Goal: Transaction & Acquisition: Obtain resource

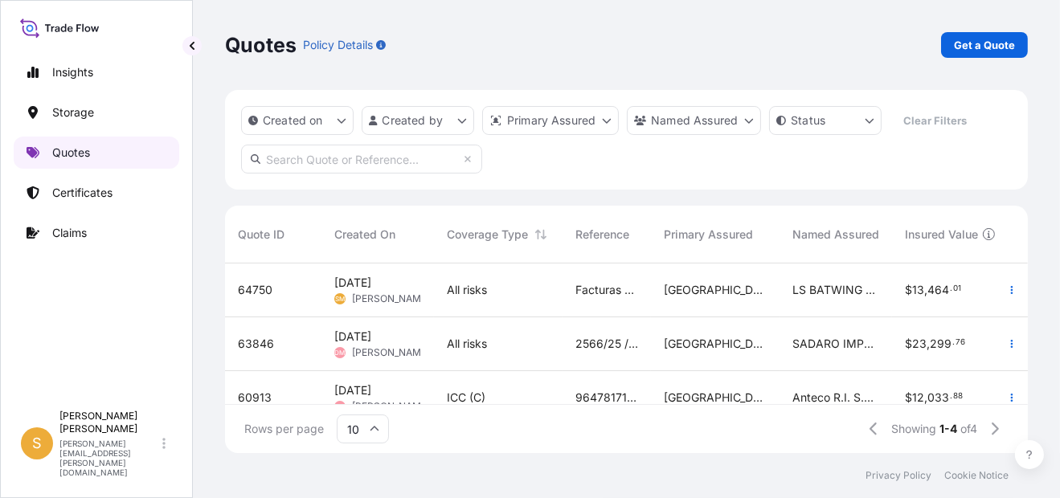
scroll to position [186, 790]
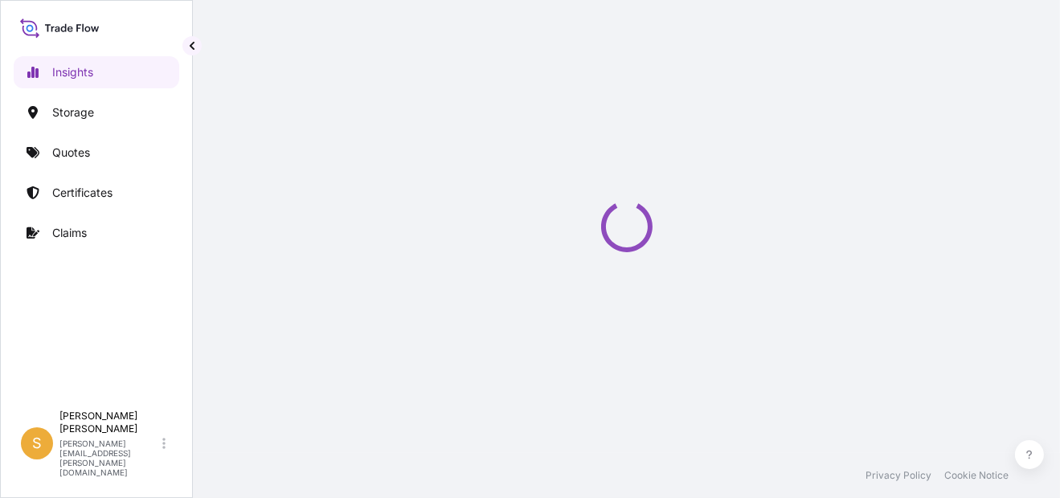
select select "2025"
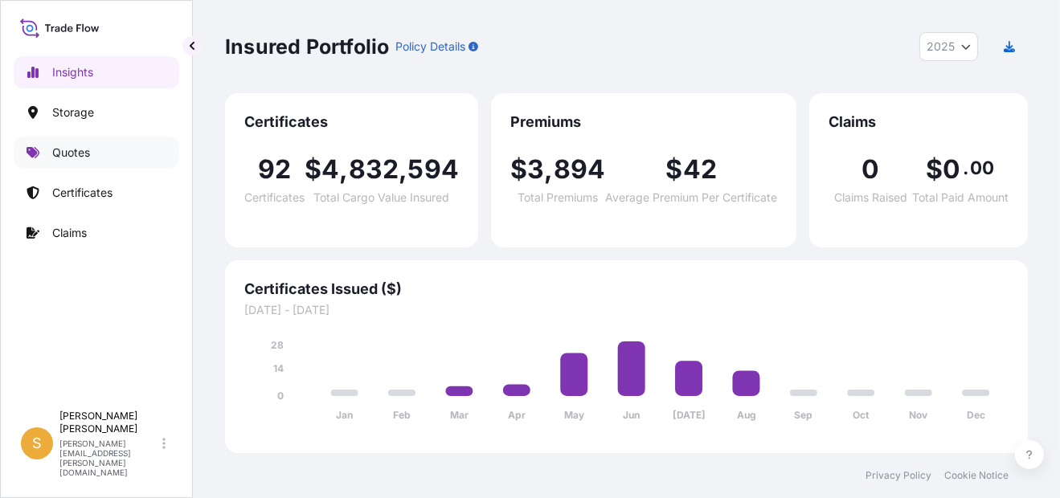
click at [43, 153] on link "Quotes" at bounding box center [97, 153] width 166 height 32
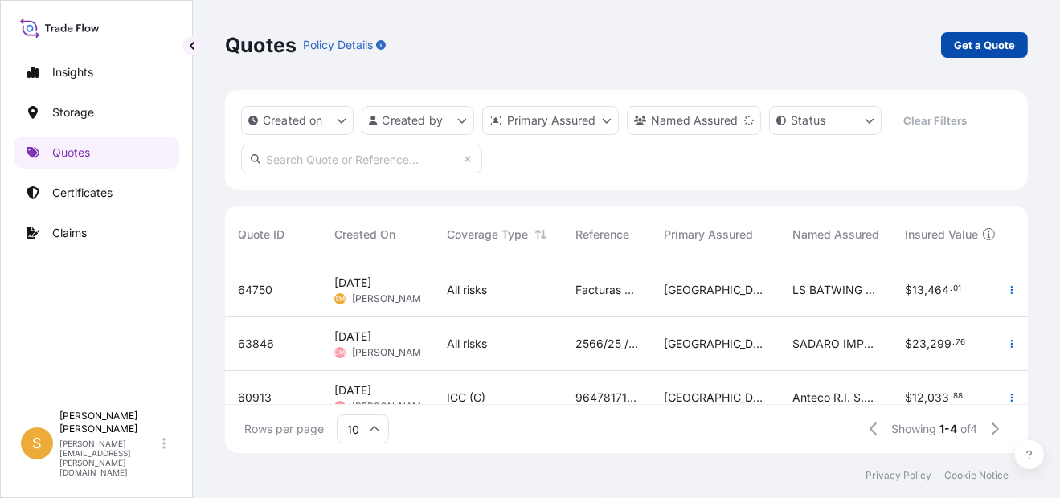
click at [969, 47] on p "Get a Quote" at bounding box center [984, 45] width 61 height 16
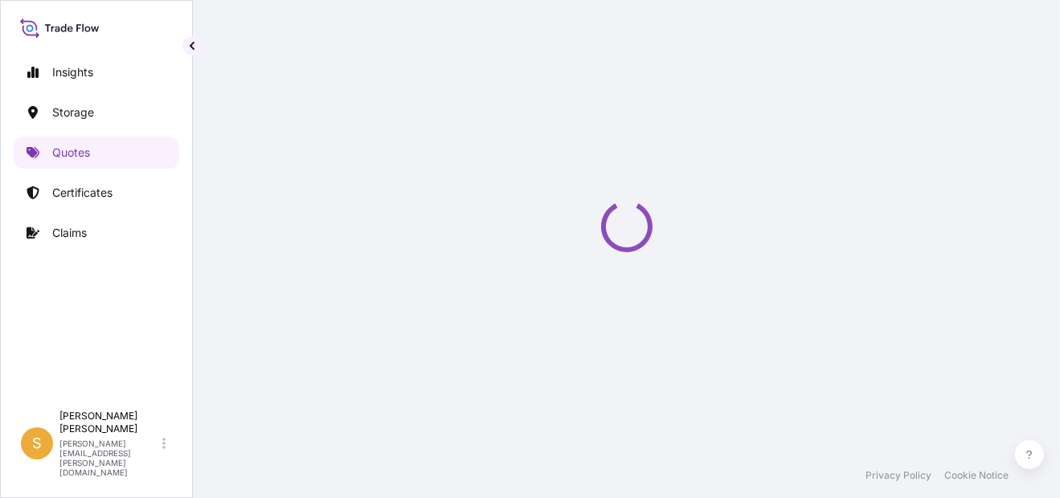
select select "Water"
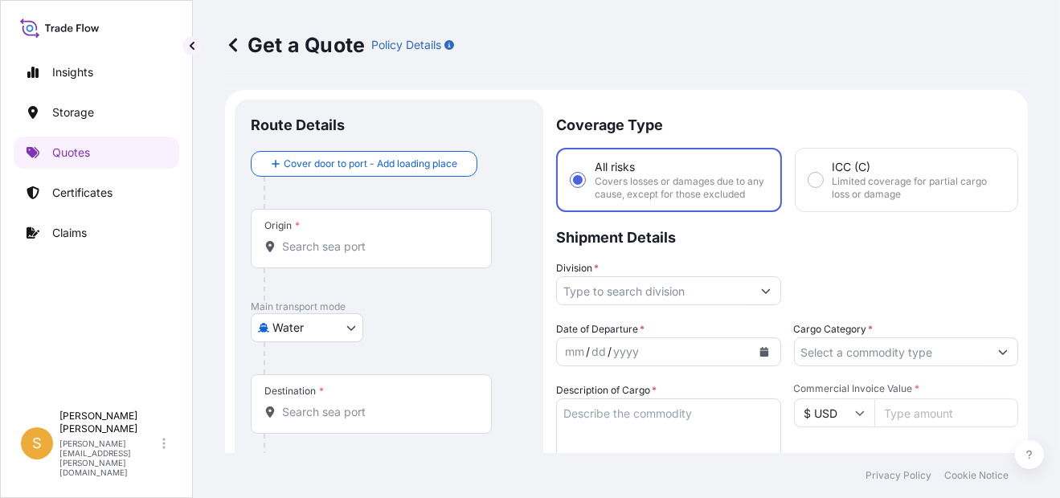
scroll to position [25, 0]
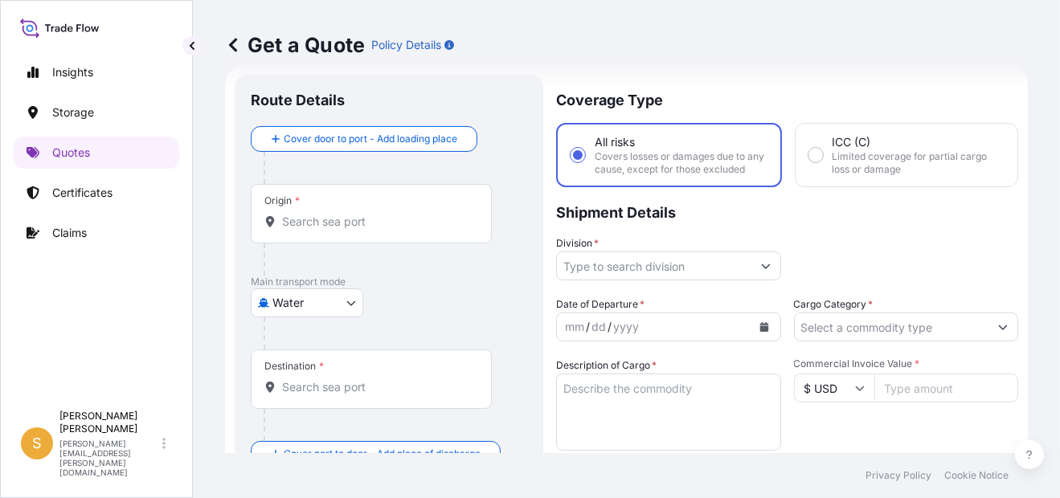
click at [241, 43] on p "Get a Quote" at bounding box center [295, 45] width 140 height 26
click at [230, 47] on icon at bounding box center [233, 45] width 16 height 16
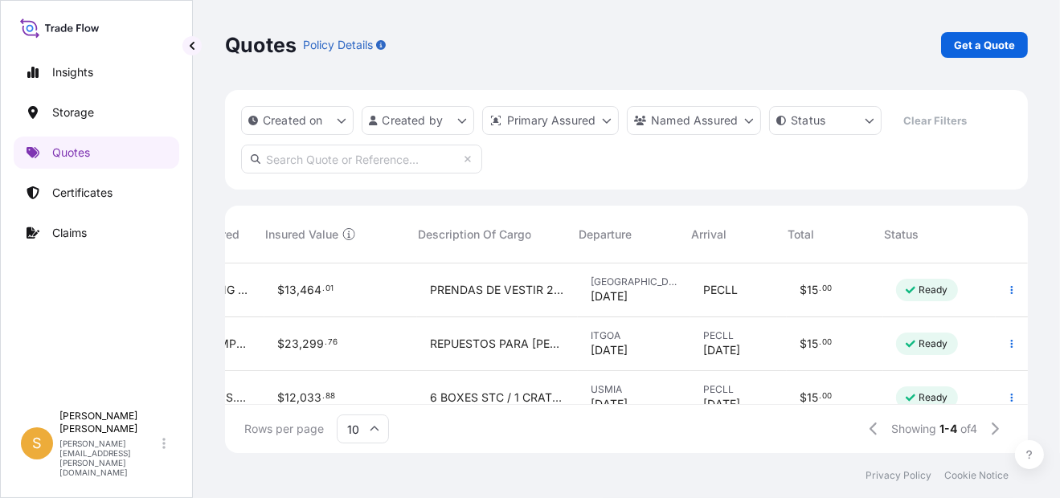
scroll to position [0, 640]
click at [1006, 287] on button "button" at bounding box center [1012, 290] width 26 height 26
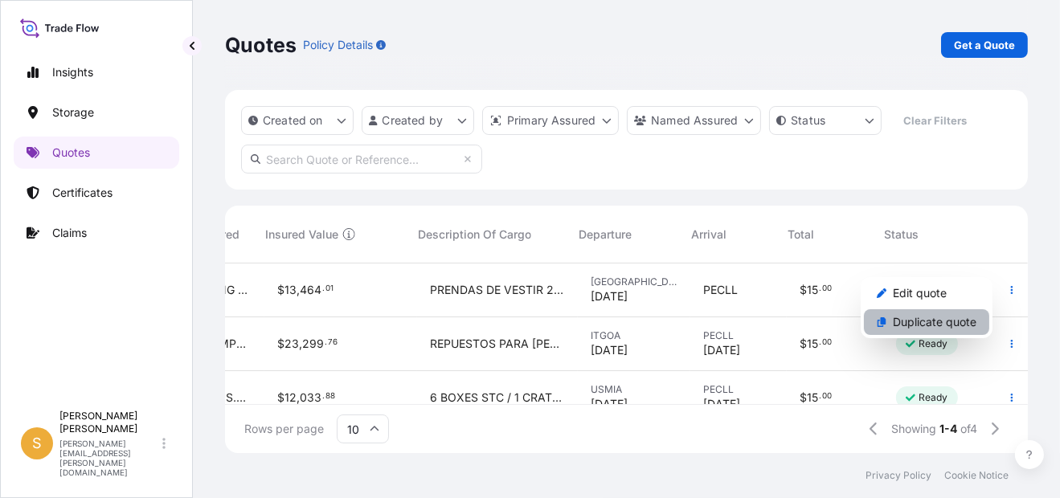
click at [935, 325] on p "Duplicate quote" at bounding box center [935, 322] width 84 height 16
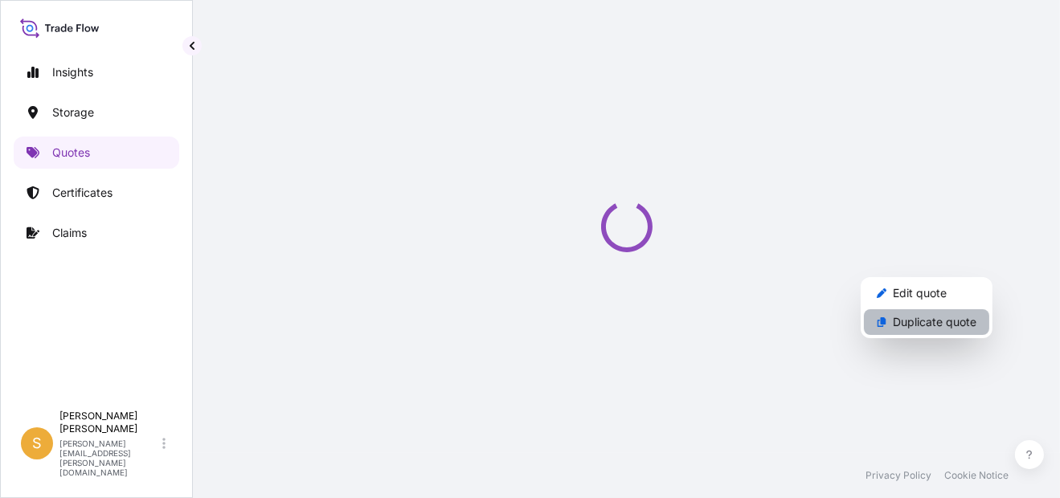
select select "Water"
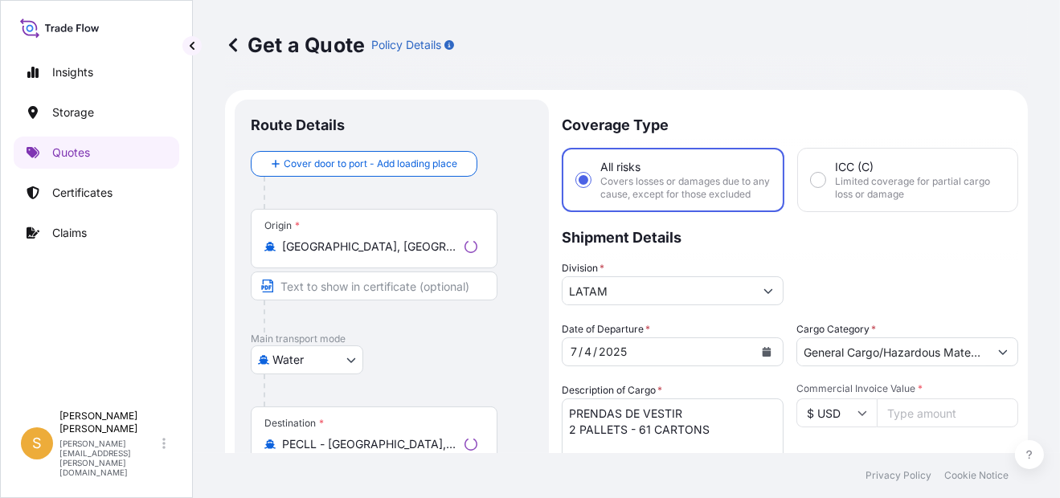
scroll to position [25, 0]
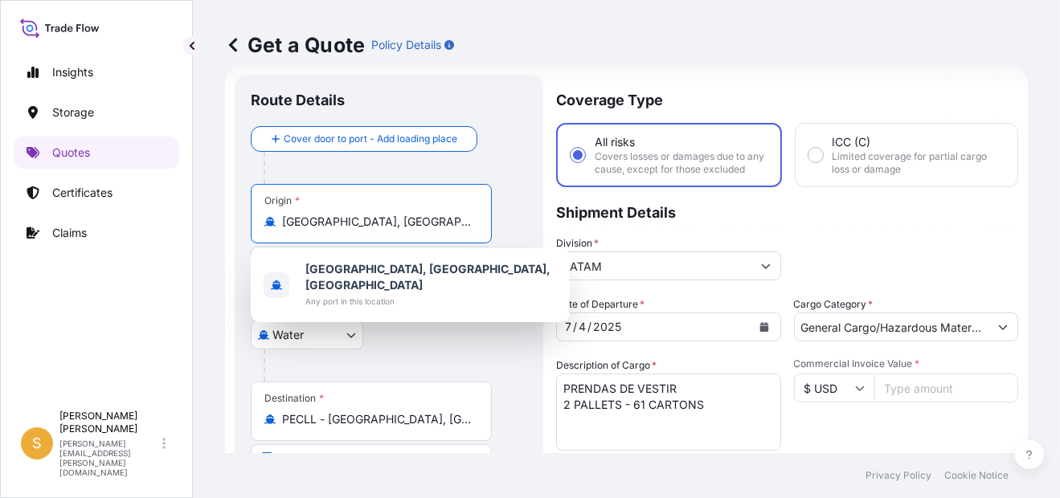
click at [445, 219] on input "[GEOGRAPHIC_DATA], [GEOGRAPHIC_DATA], [GEOGRAPHIC_DATA]" at bounding box center [377, 222] width 190 height 16
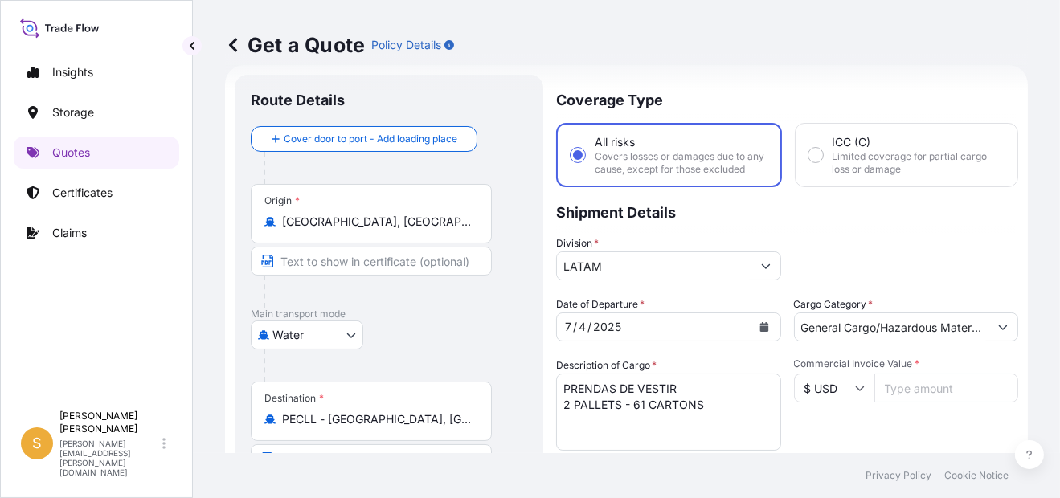
drag, startPoint x: 474, startPoint y: 220, endPoint x: 316, endPoint y: 220, distance: 158.3
click at [316, 220] on div "[GEOGRAPHIC_DATA], [GEOGRAPHIC_DATA], [GEOGRAPHIC_DATA]" at bounding box center [371, 222] width 214 height 16
click at [316, 220] on input "[GEOGRAPHIC_DATA], [GEOGRAPHIC_DATA], [GEOGRAPHIC_DATA]" at bounding box center [377, 222] width 190 height 16
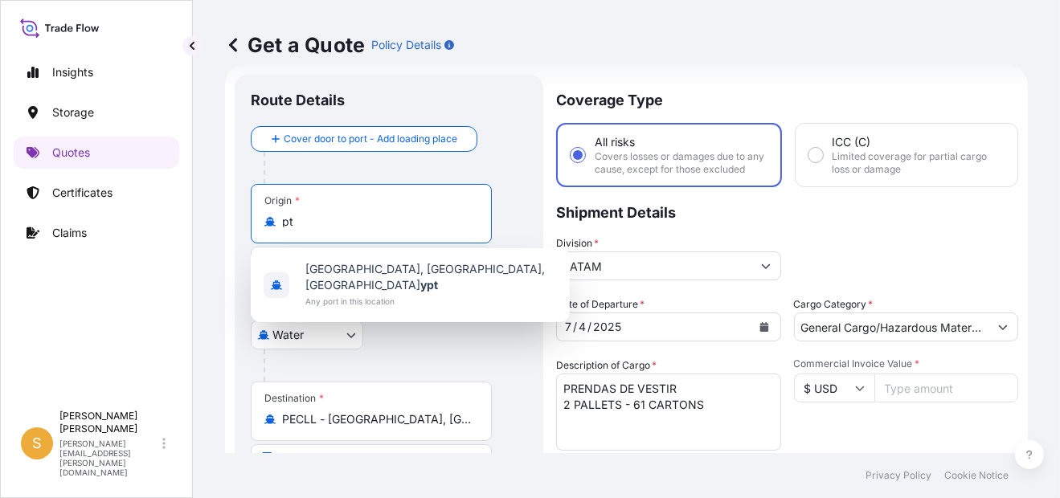
type input "t"
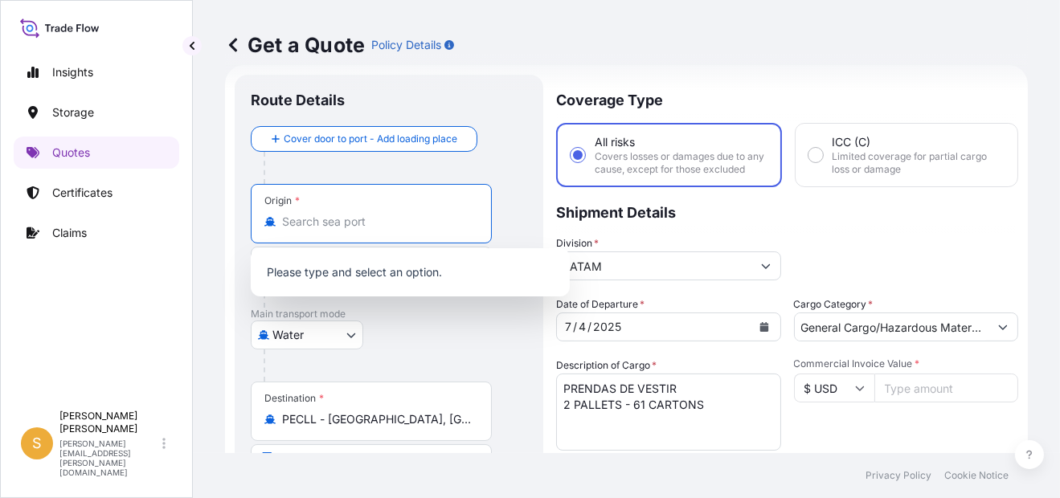
paste input "c"
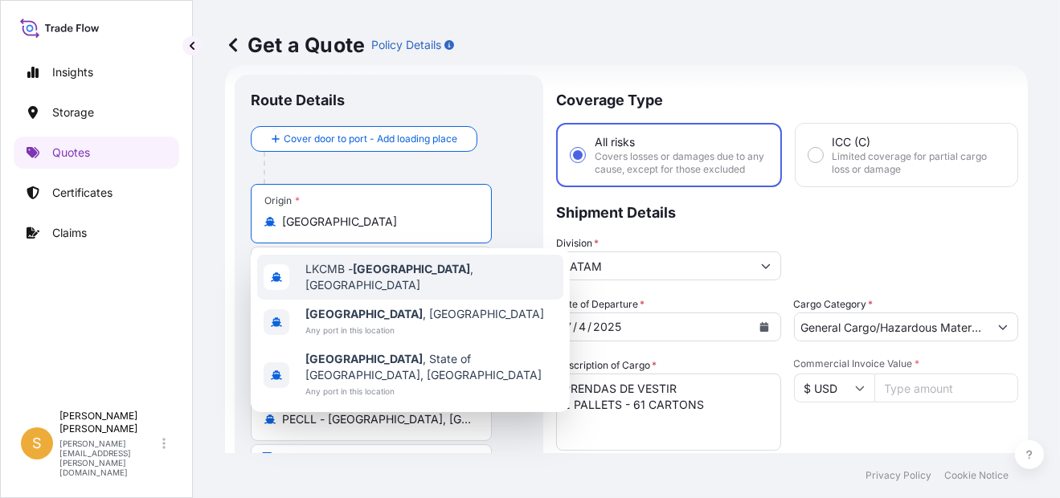
click at [460, 279] on span "LKCMB - [GEOGRAPHIC_DATA] , [GEOGRAPHIC_DATA]" at bounding box center [431, 277] width 252 height 32
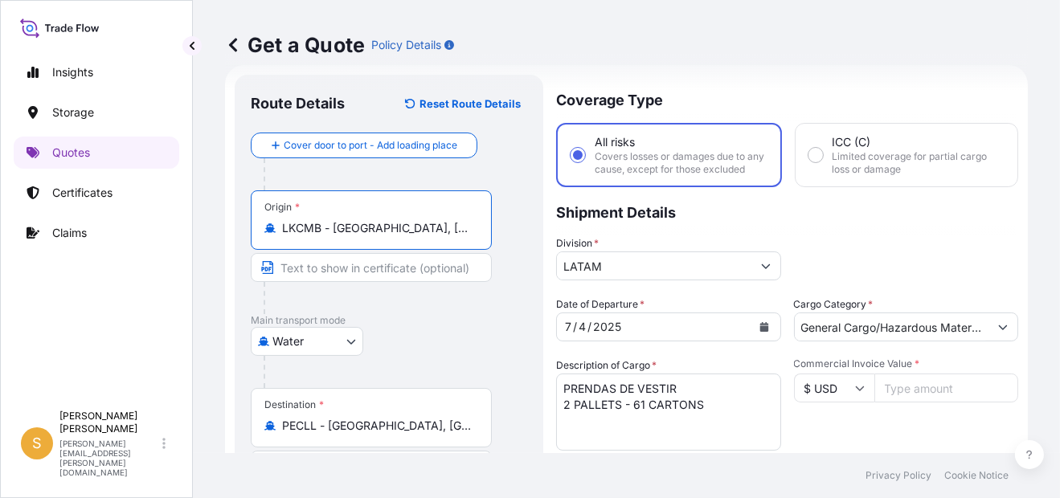
type input "LKCMB - [GEOGRAPHIC_DATA], [GEOGRAPHIC_DATA]"
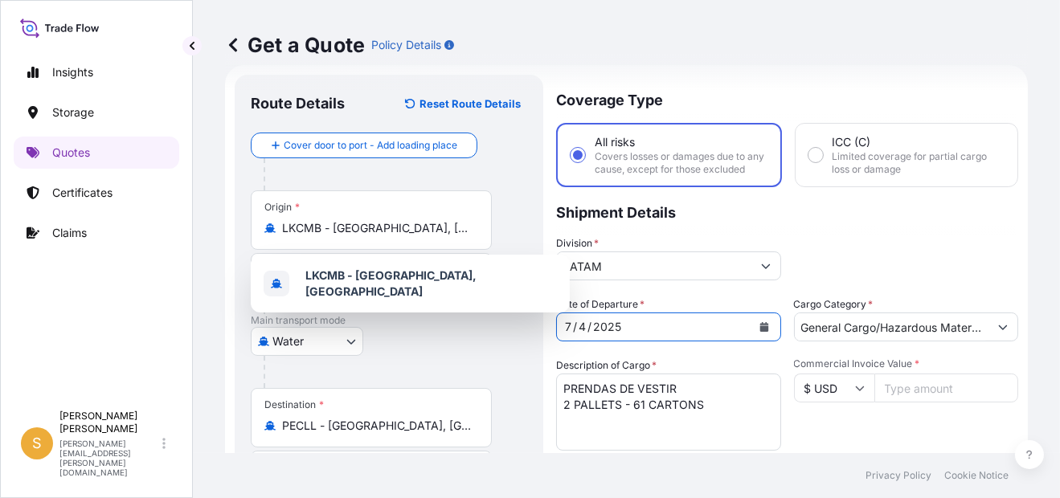
click at [759, 332] on icon "Calendar" at bounding box center [763, 327] width 9 height 10
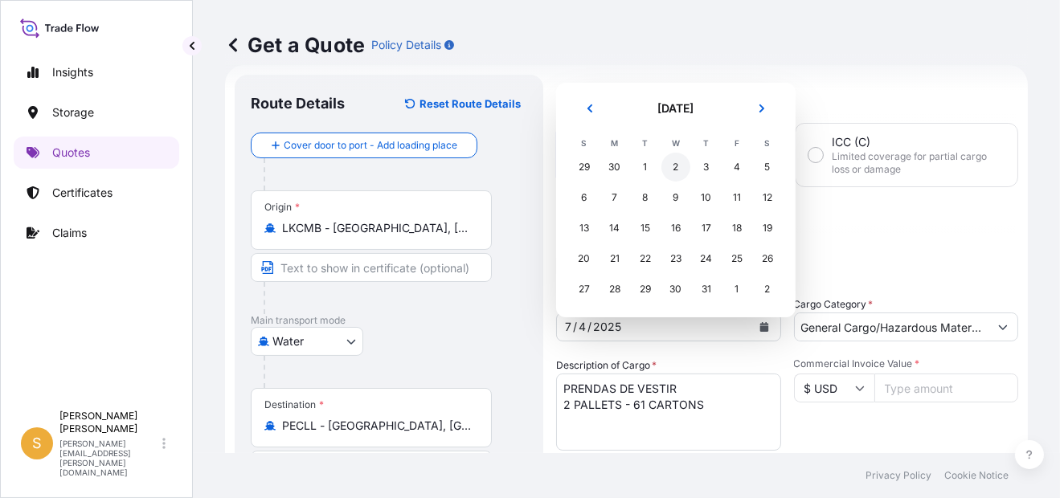
click at [677, 172] on div "2" at bounding box center [675, 167] width 29 height 29
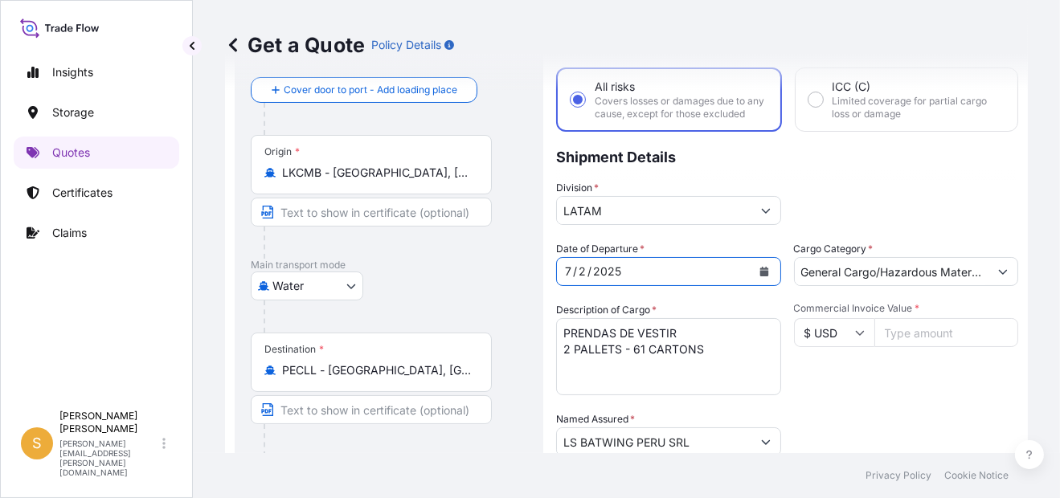
scroll to position [105, 0]
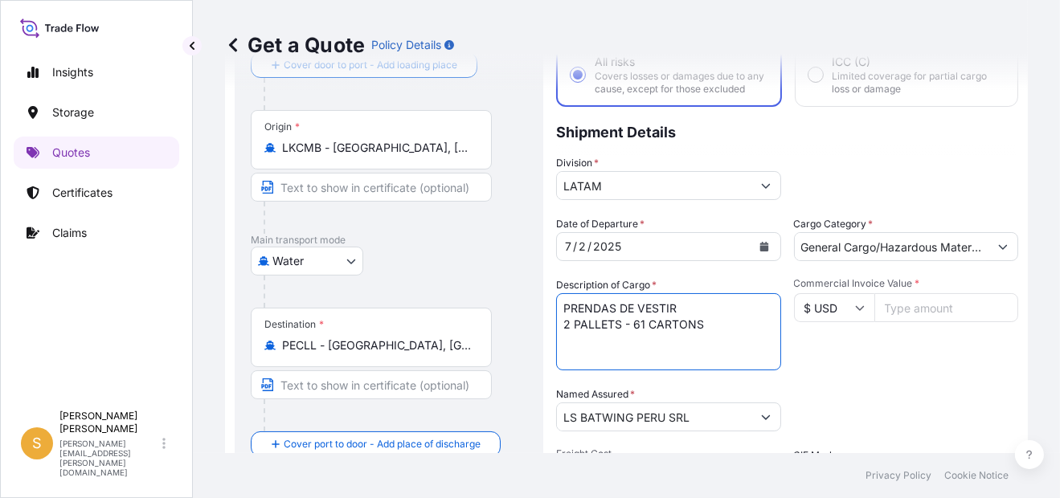
drag, startPoint x: 716, startPoint y: 334, endPoint x: 526, endPoint y: 341, distance: 190.6
click at [526, 341] on form "Route Details Reset Route Details Cover door to port - Add loading place Place …" at bounding box center [626, 364] width 803 height 759
paste textarea "420 CARTONS"
type textarea "PRENDAS DE VESTIR 420 CARTONS"
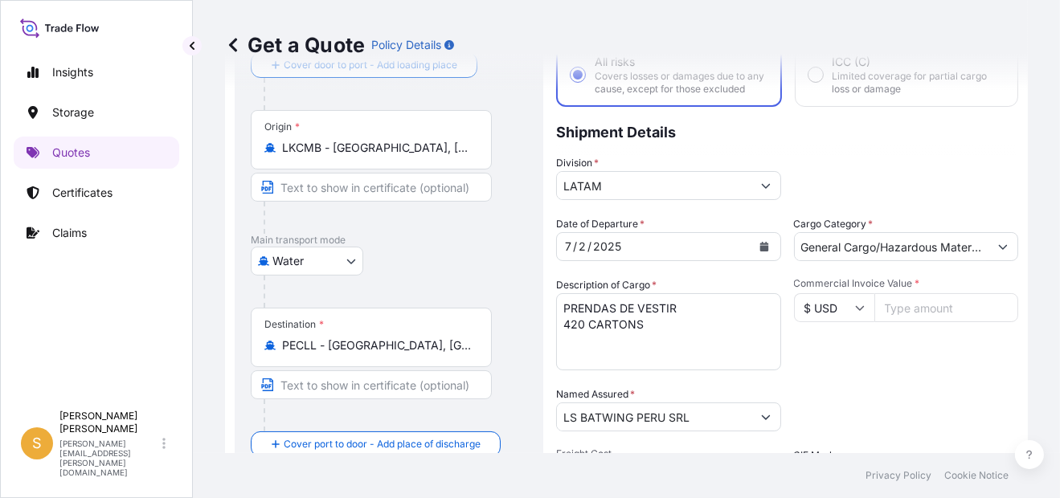
click at [918, 322] on input "Commercial Invoice Value *" at bounding box center [946, 307] width 145 height 29
paste input "82982.41"
type input "82982.41"
click at [901, 370] on div "Commercial Invoice Value * $ USD 82982.41" at bounding box center [906, 323] width 225 height 93
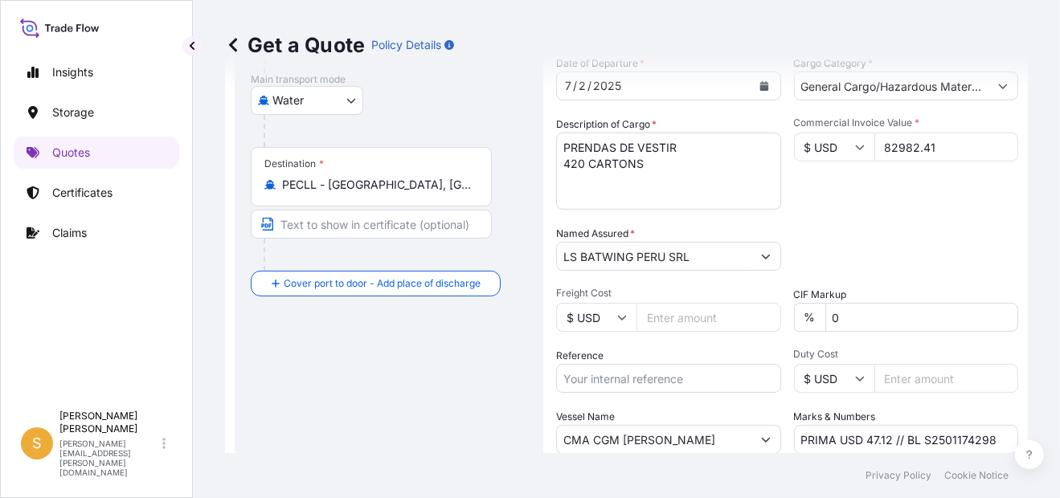
scroll to position [346, 0]
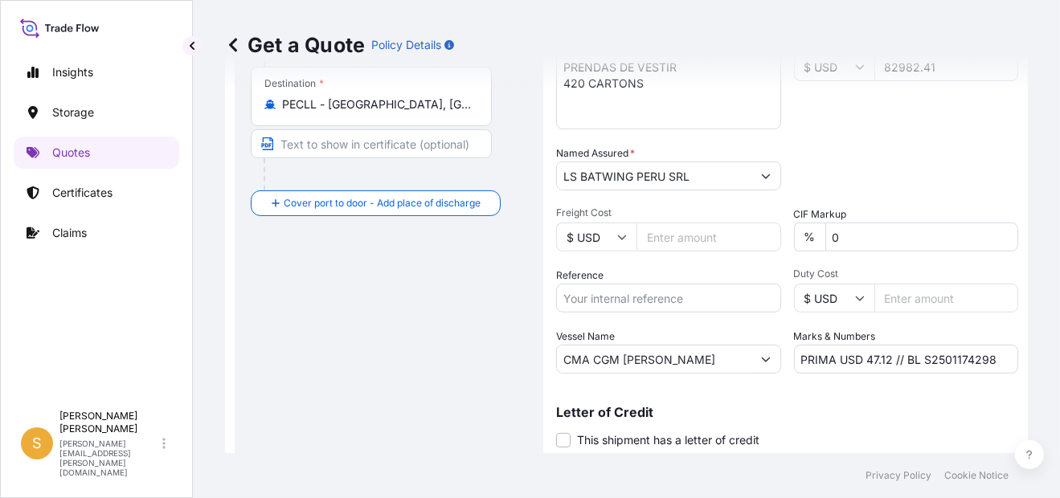
click at [676, 312] on input "Reference" at bounding box center [668, 298] width 225 height 29
click at [639, 305] on input "Reference" at bounding box center [668, 298] width 225 height 29
paste input "Facturas 5076168724, 5076168728, 5076168730 y [PERSON_NAME]."
type input "Facturas 5076168724, 5076168728, 5076168730 y [PERSON_NAME]."
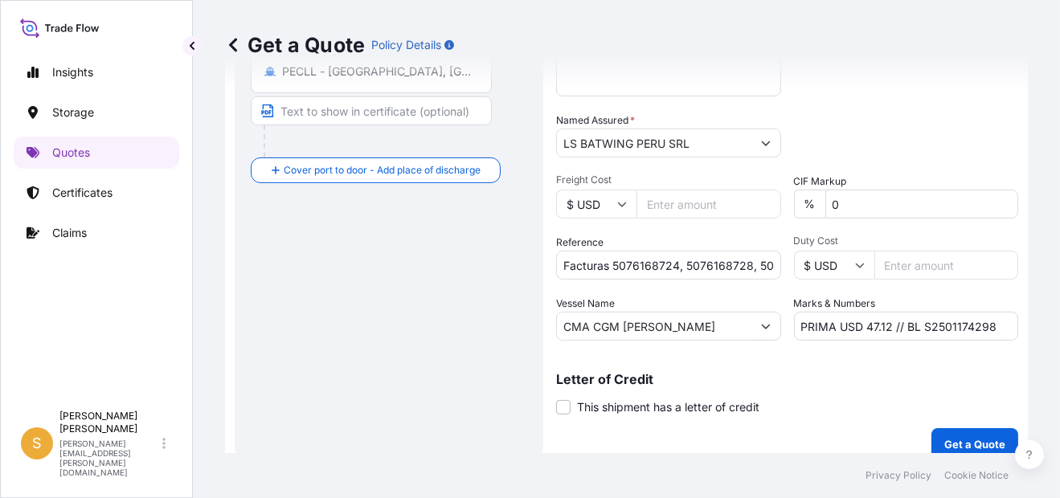
scroll to position [407, 0]
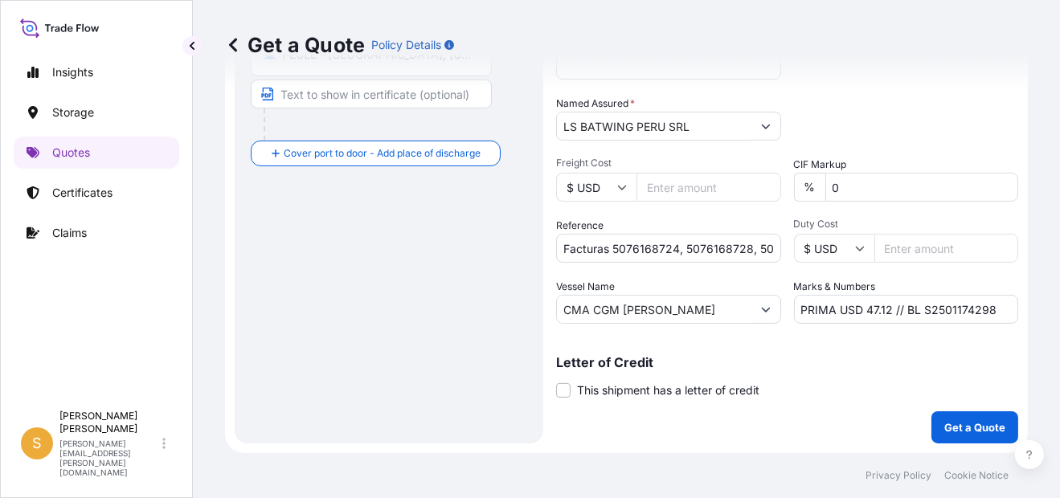
click at [721, 315] on input "CMA CGM [PERSON_NAME]" at bounding box center [654, 309] width 194 height 29
drag, startPoint x: 731, startPoint y: 315, endPoint x: 483, endPoint y: 338, distance: 249.4
click at [483, 338] on form "Route Details Reset Route Details Cover door to port - Add loading place Place …" at bounding box center [626, 73] width 803 height 759
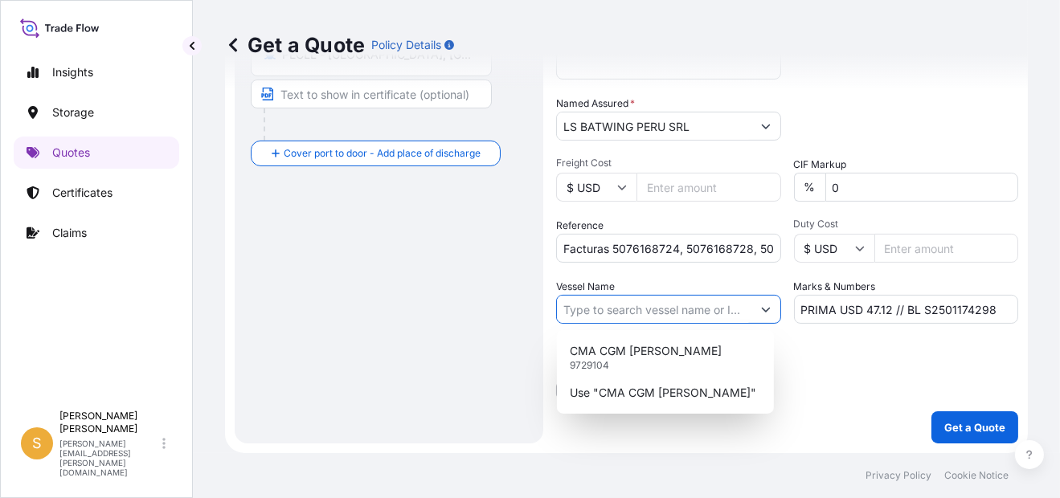
paste input "LIMA EXPRESS"
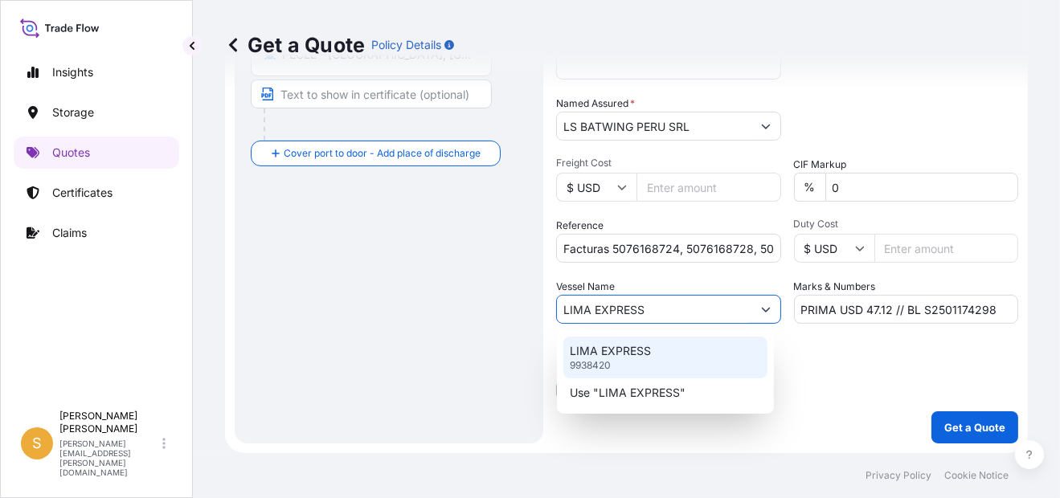
click at [682, 346] on div "LIMA EXPRESS 9938420" at bounding box center [665, 358] width 205 height 42
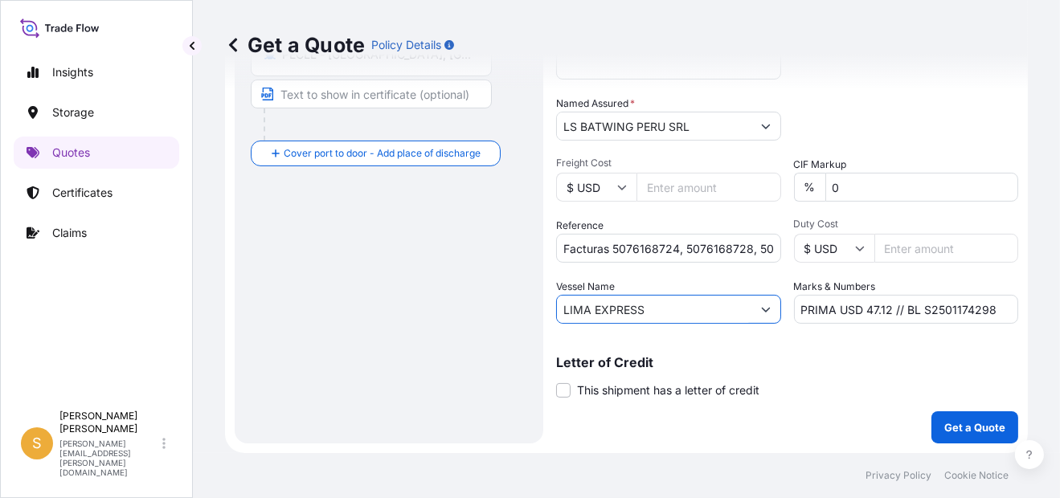
type input "LIMA EXPRESS"
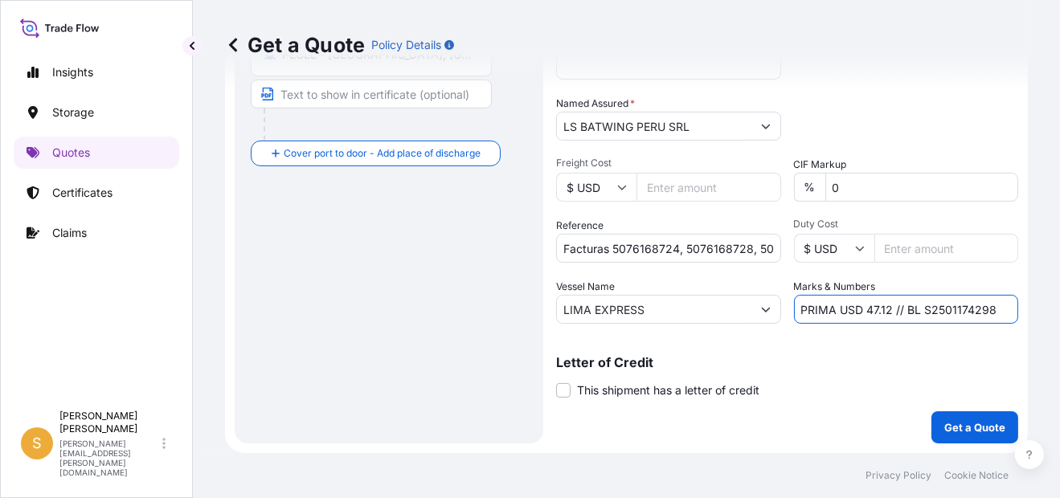
drag, startPoint x: 885, startPoint y: 311, endPoint x: 861, endPoint y: 309, distance: 24.2
click at [861, 309] on input "PRIMA USD 47.12 // BL S2501174298" at bounding box center [906, 309] width 225 height 29
click at [980, 313] on input "PRIMA USD 290.44 // BL S2501174298" at bounding box center [906, 309] width 225 height 29
paste input "172"
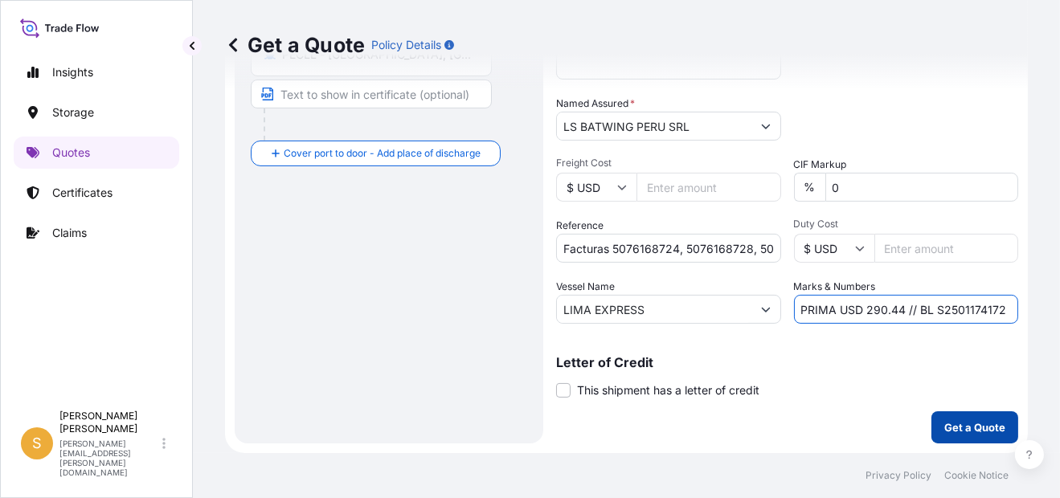
type input "PRIMA USD 290.44 // BL S2501174172"
click at [968, 426] on p "Get a Quote" at bounding box center [974, 427] width 61 height 16
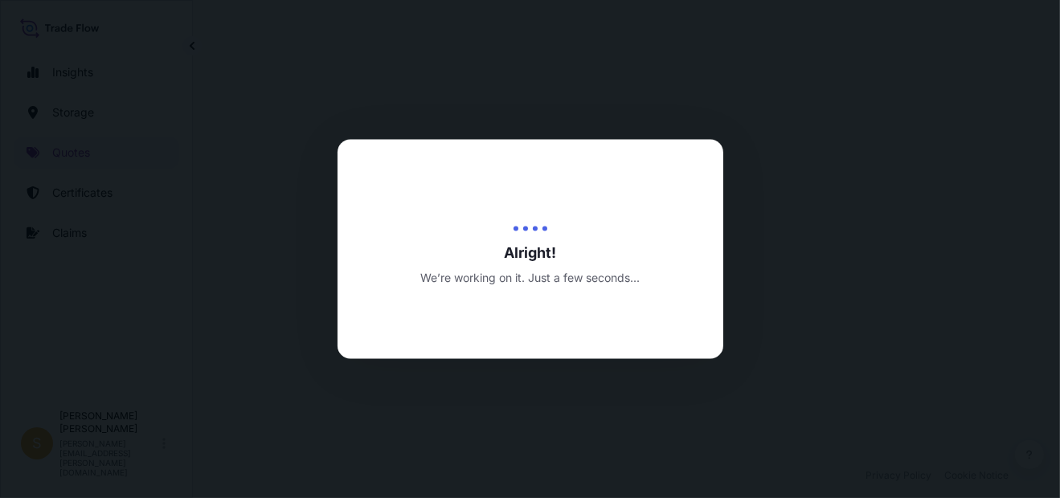
select select "Water"
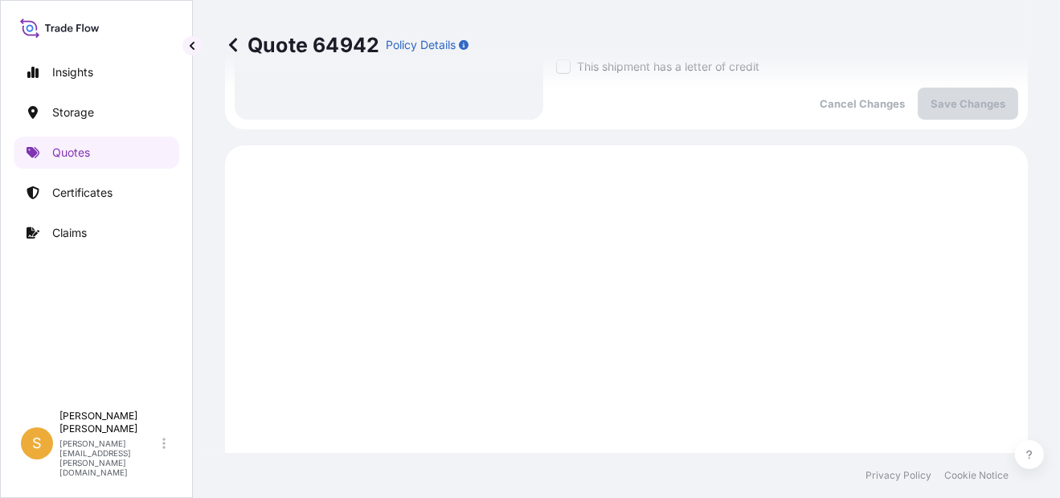
scroll to position [635, 0]
